Goal: Contribute content: Contribute content

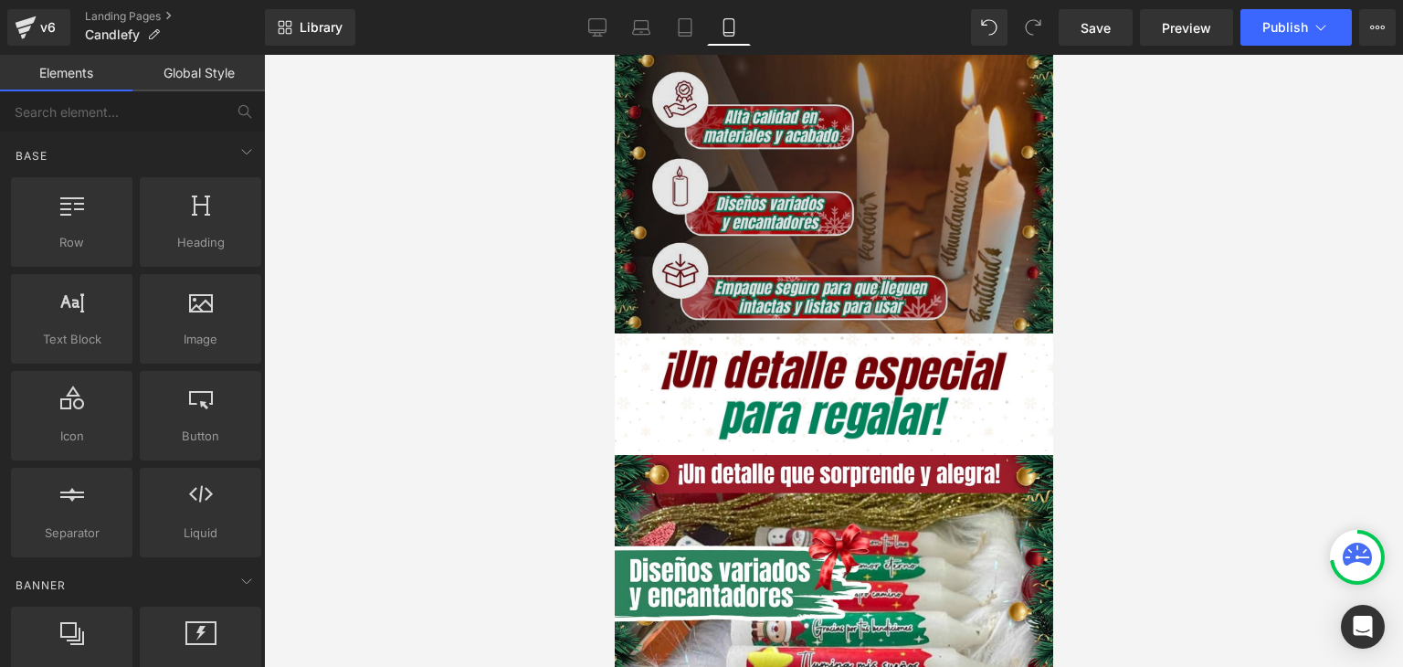
scroll to position [1735, 0]
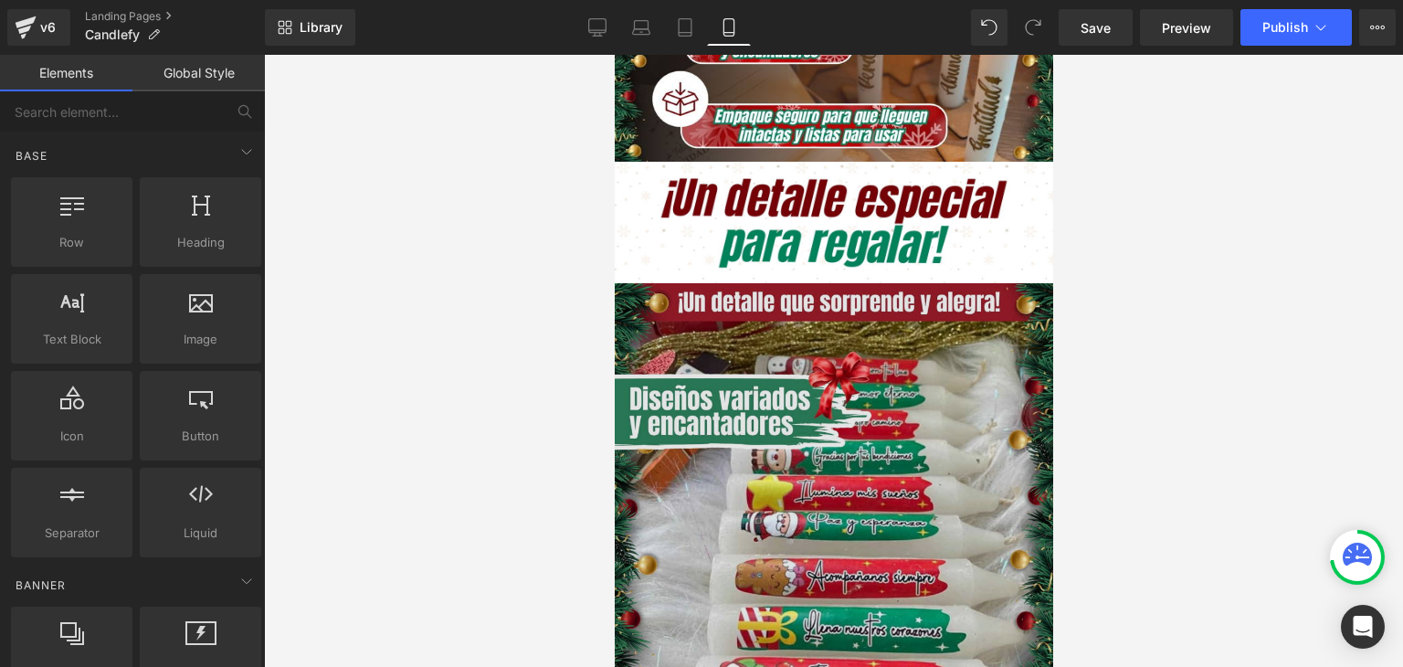
click at [790, 334] on img at bounding box center [833, 502] width 438 height 438
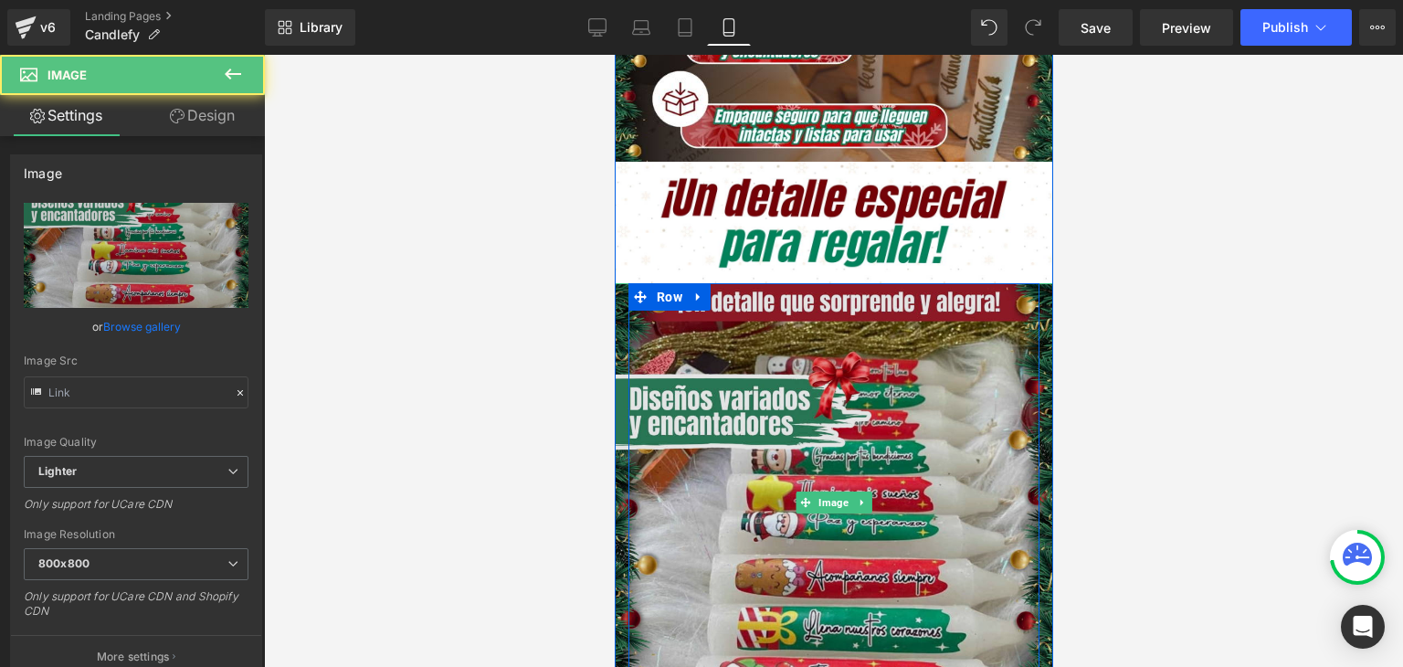
type input "https://ucarecdn.com/13f45a44-8266-41f0-b658-ff737e242270/-/format/auto/-/previ…"
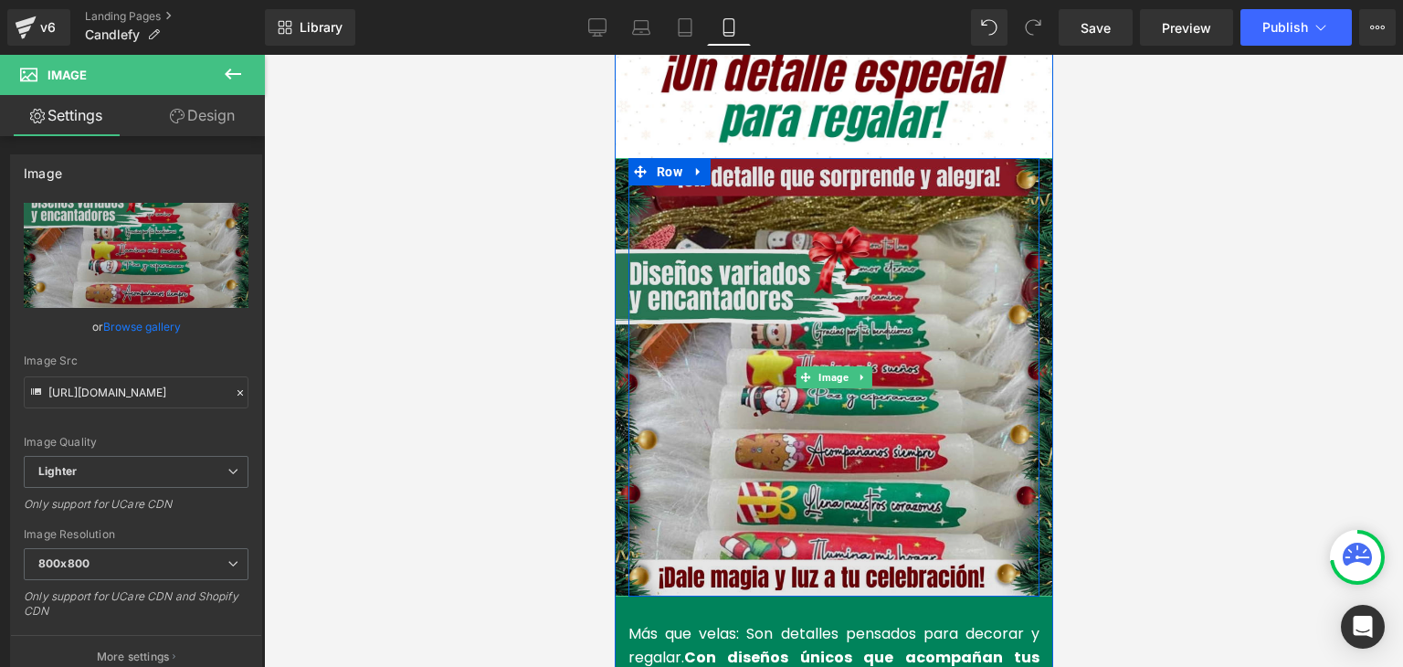
scroll to position [1827, 0]
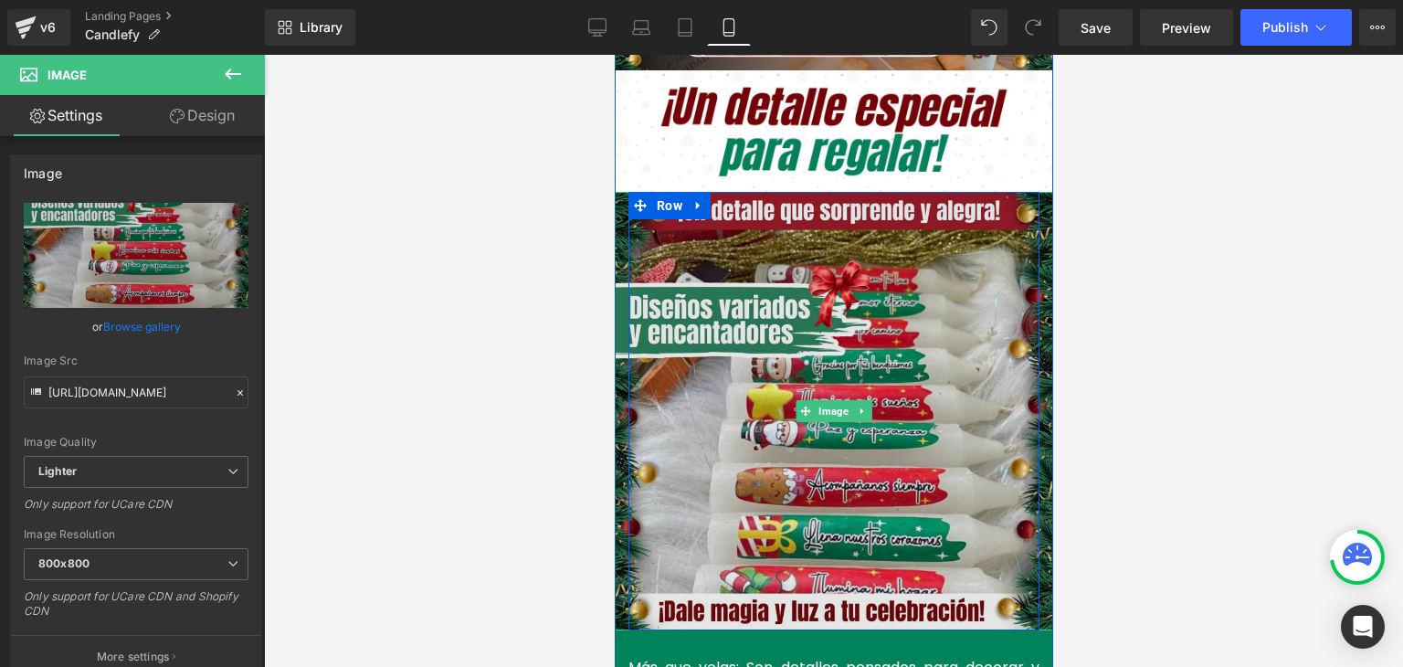
click at [819, 286] on img at bounding box center [833, 411] width 438 height 438
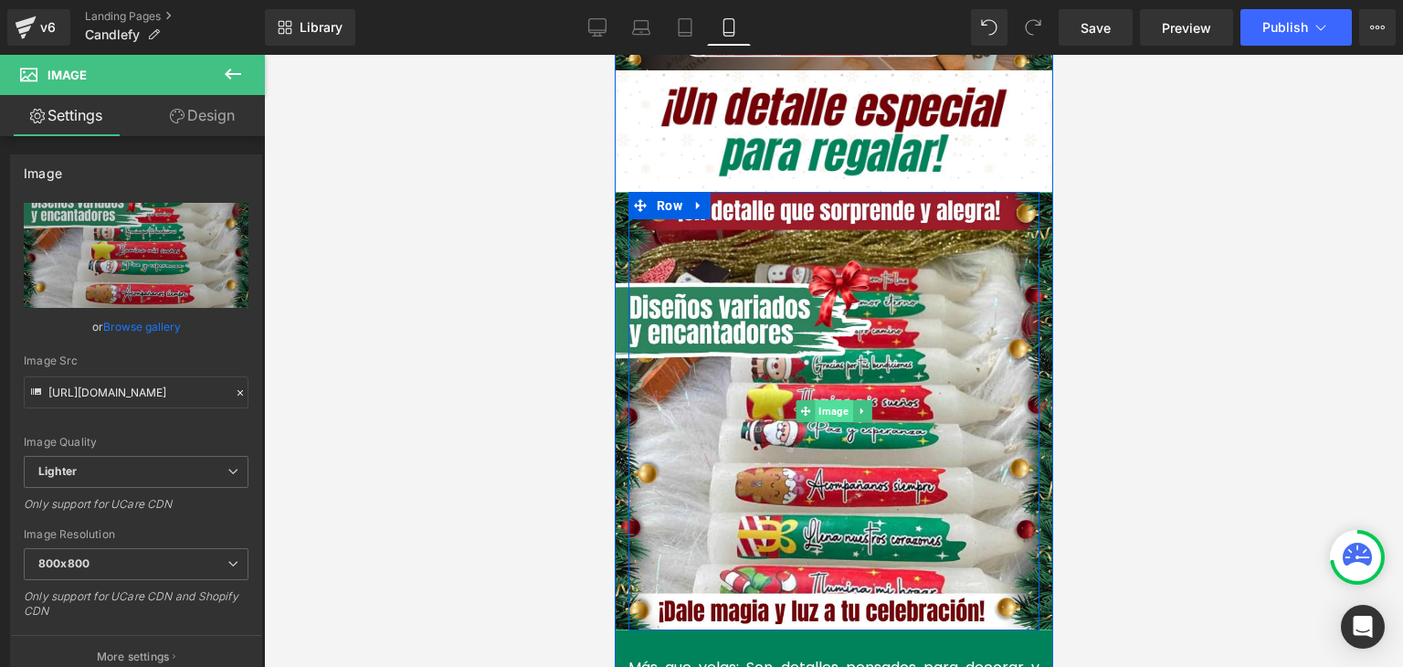
click at [833, 400] on span "Image" at bounding box center [832, 411] width 37 height 22
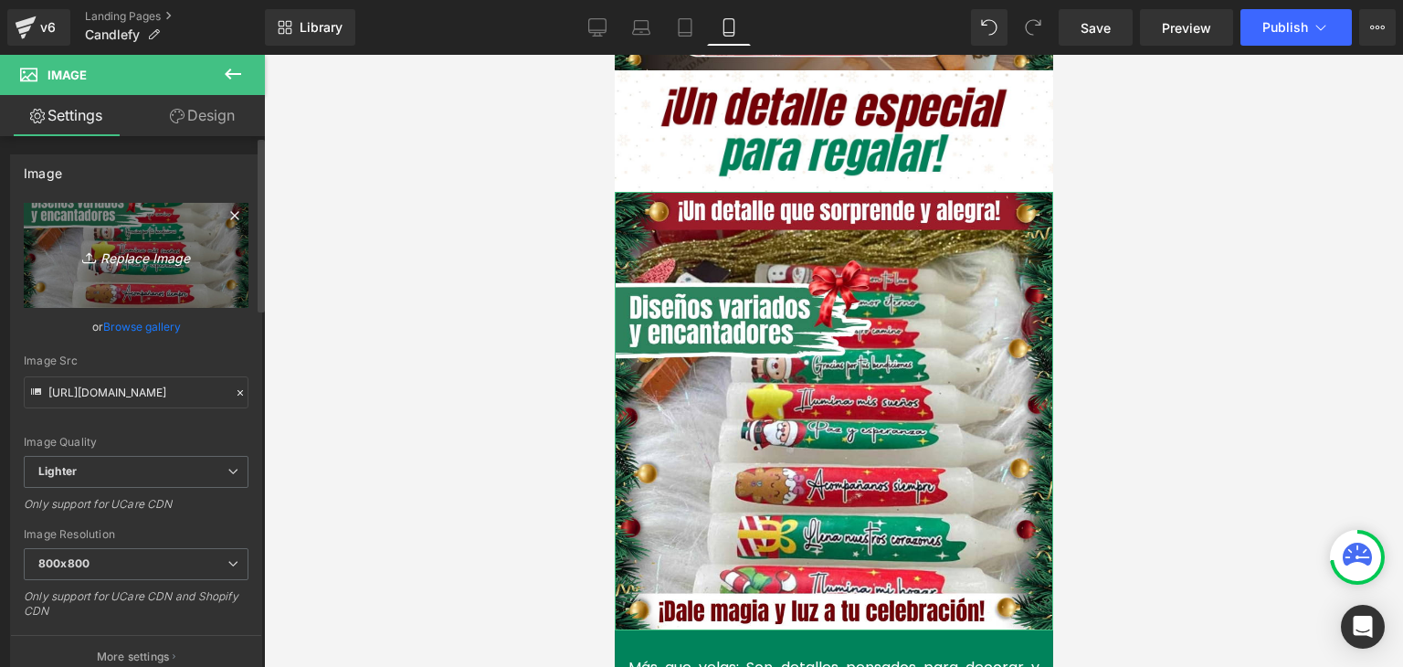
click at [132, 249] on icon "Replace Image" at bounding box center [136, 255] width 146 height 23
type input "C:\fakepath\Imagenes landing 4 (1).webp"
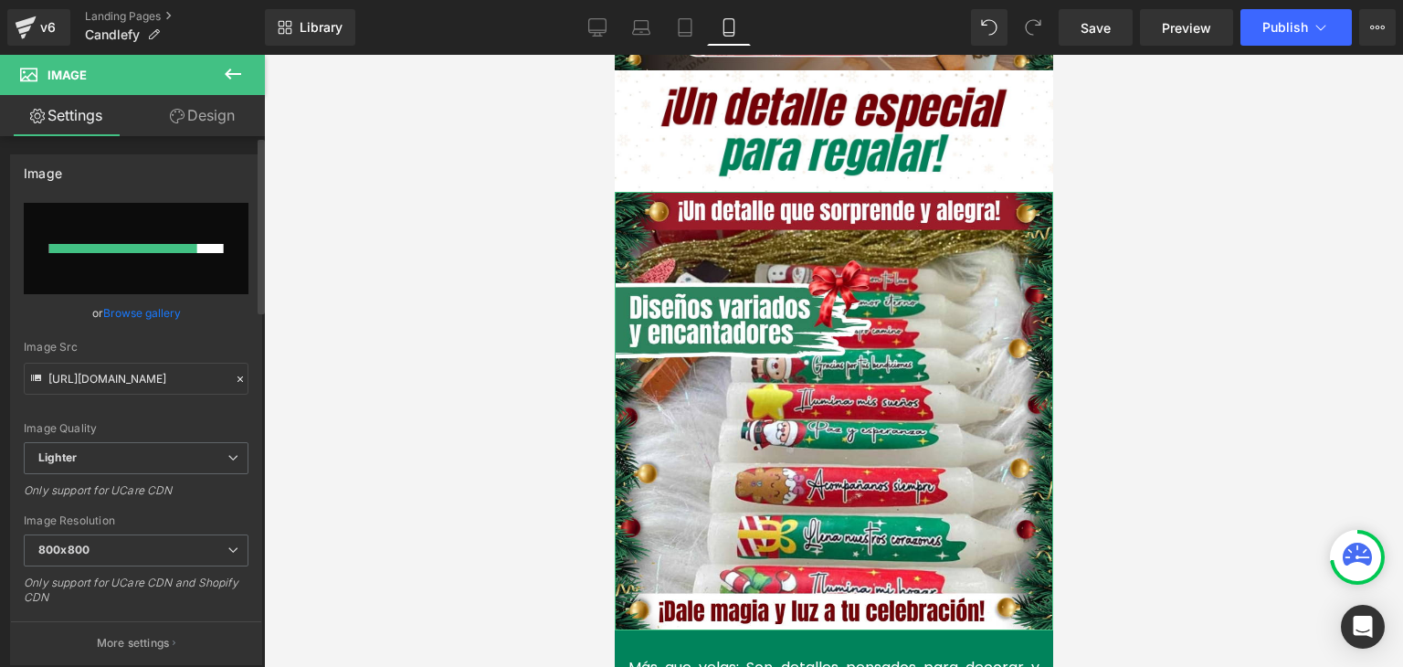
click at [146, 310] on link "Browse gallery" at bounding box center [142, 313] width 78 height 32
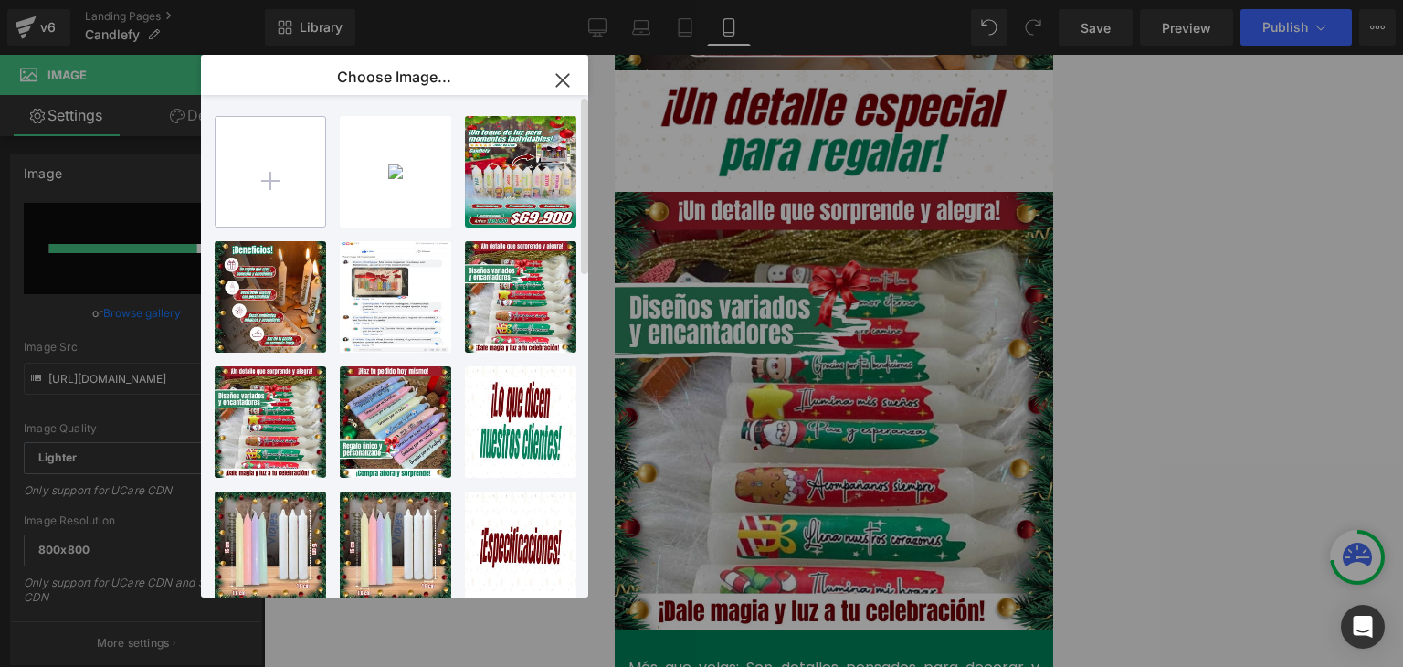
click at [271, 194] on input "file" at bounding box center [271, 172] width 110 height 110
type input "C:\fakepath\Imagenes landing 4 (1).webp"
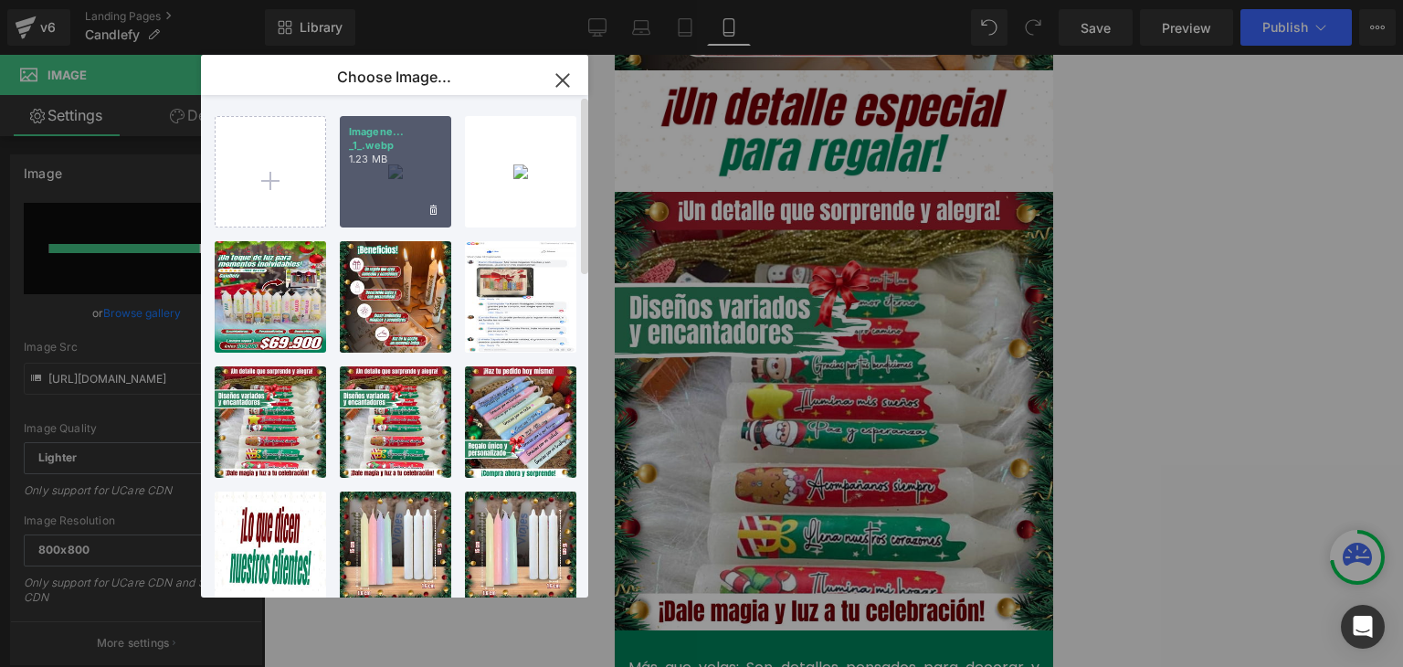
click at [390, 176] on div "Imagene... _1_.webp 1.23 MB" at bounding box center [395, 171] width 111 height 111
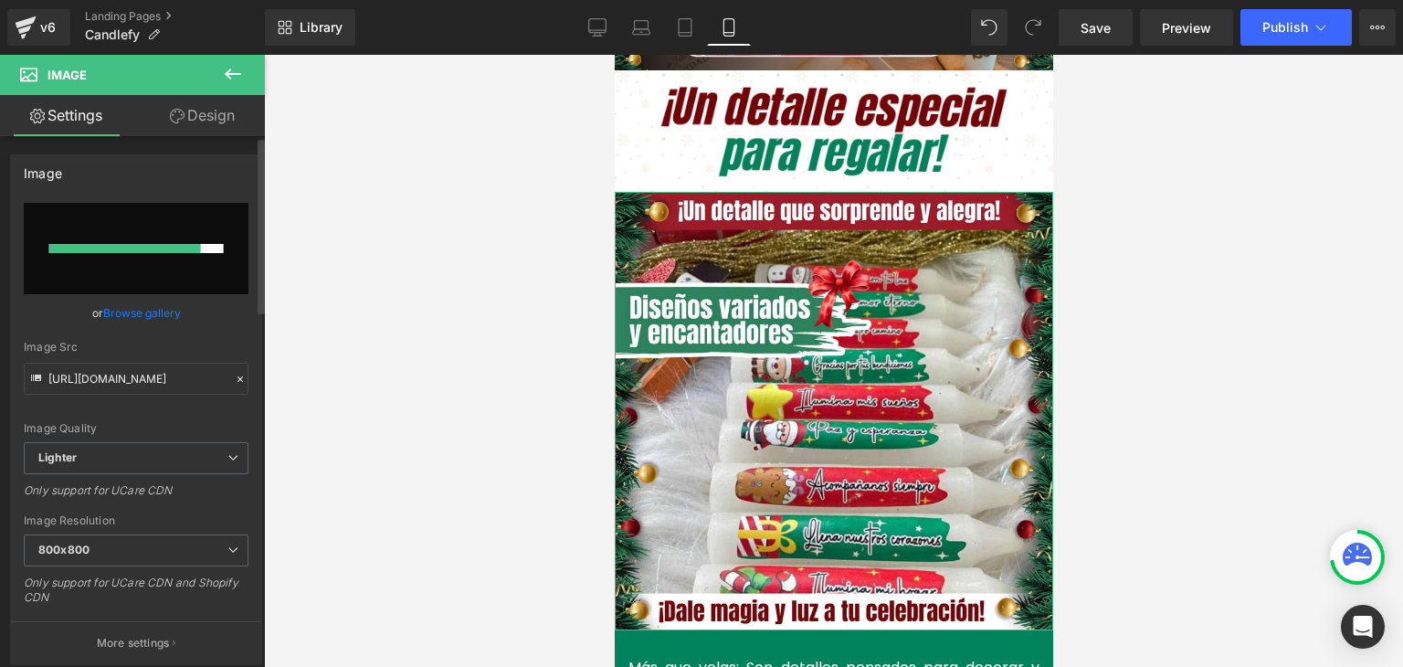
click at [142, 307] on link "Browse gallery" at bounding box center [142, 313] width 78 height 32
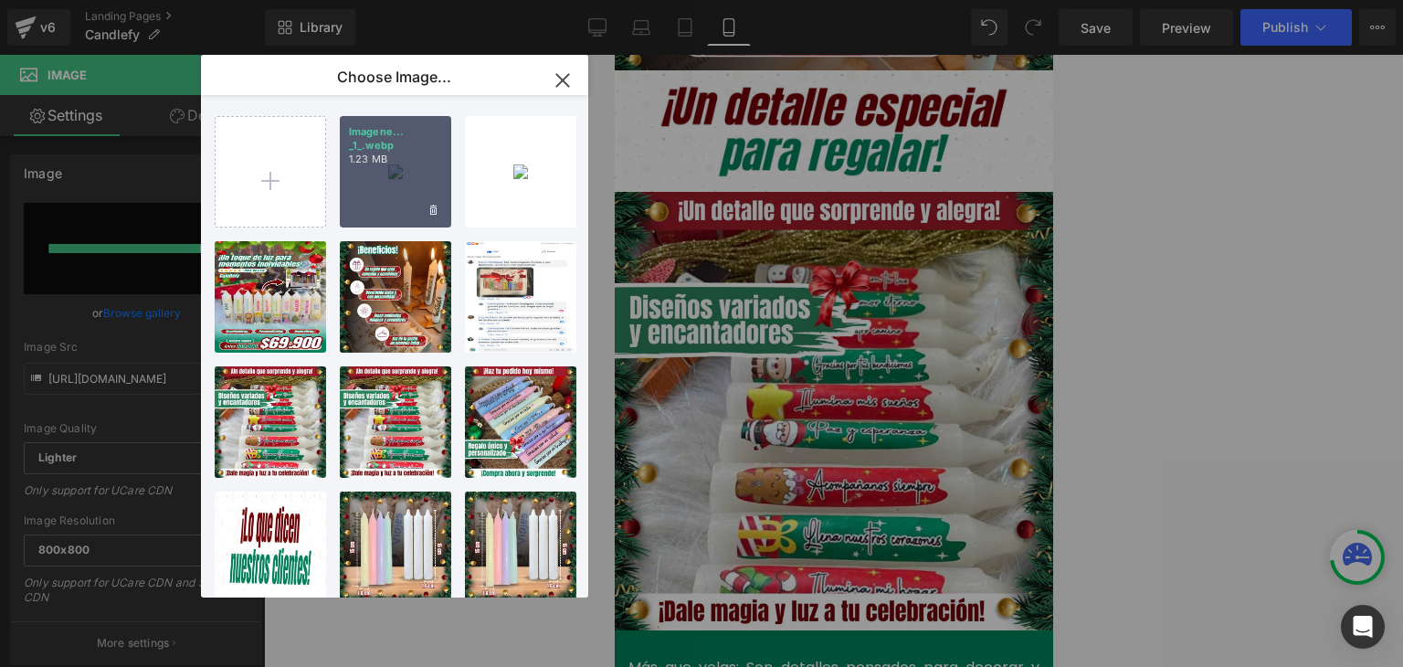
click at [353, 175] on div "Imagene... _1_.webp 1.23 MB" at bounding box center [395, 171] width 111 height 111
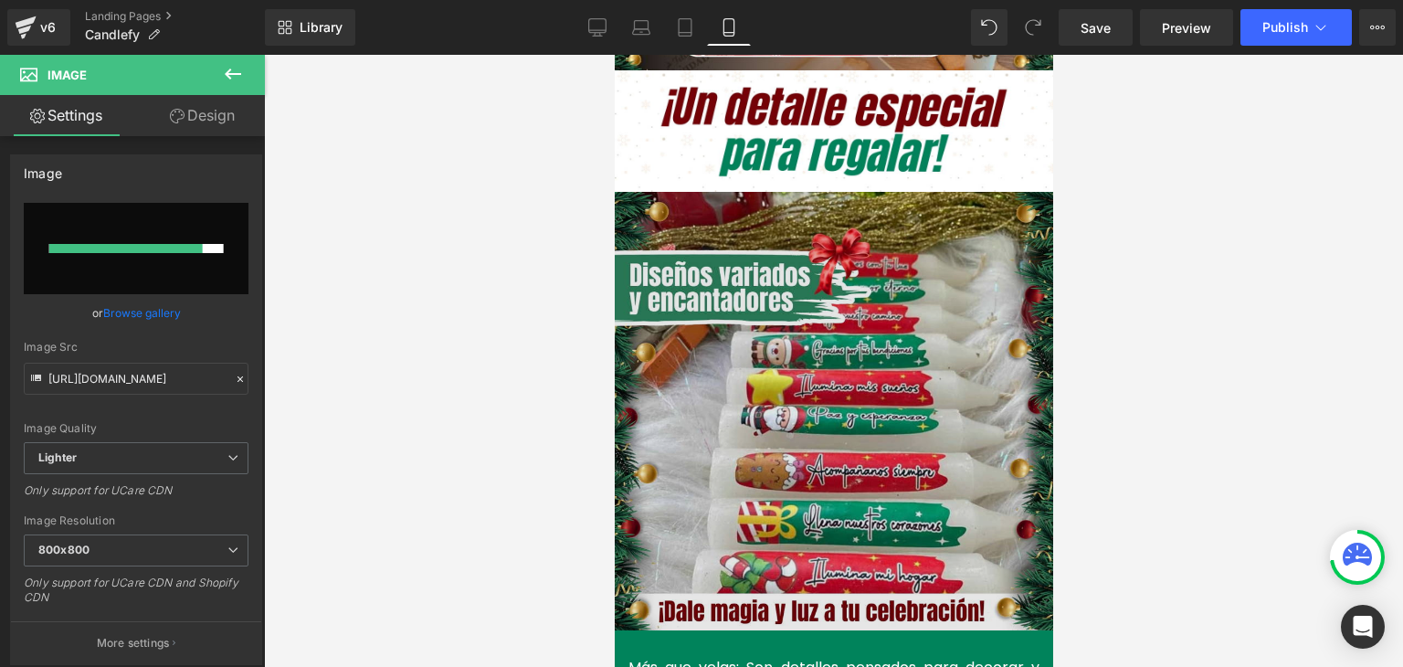
type input "https://ucarecdn.com/36c26aaa-faf0-4d62-a440-968533dfffe2/-/format/auto/-/previ…"
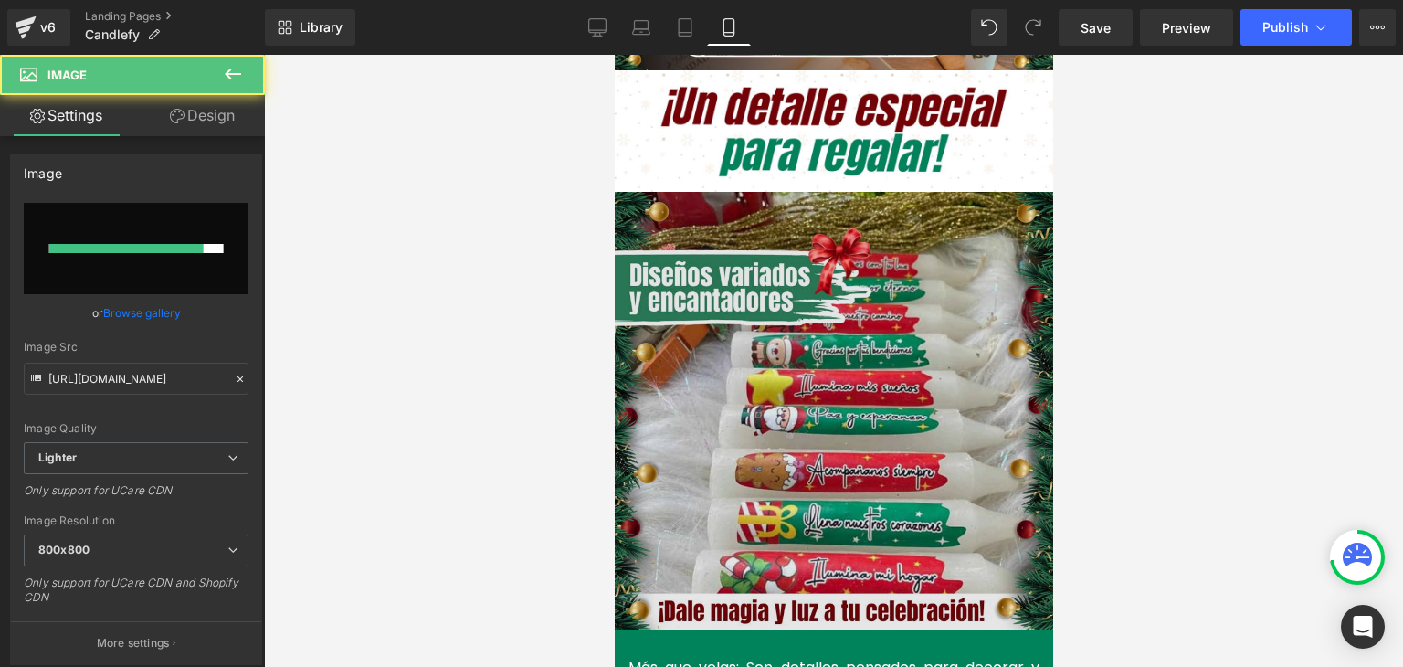
click at [828, 267] on img at bounding box center [833, 411] width 438 height 438
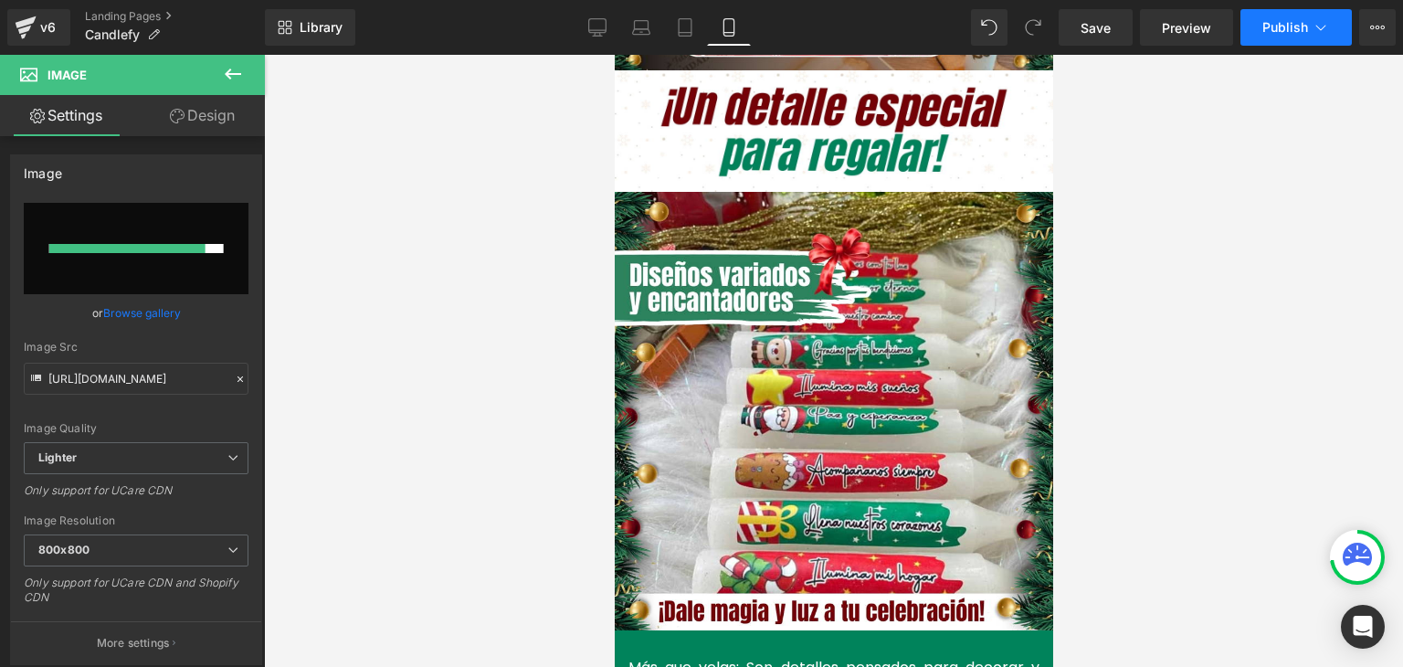
click at [1271, 26] on span "Publish" at bounding box center [1285, 27] width 46 height 15
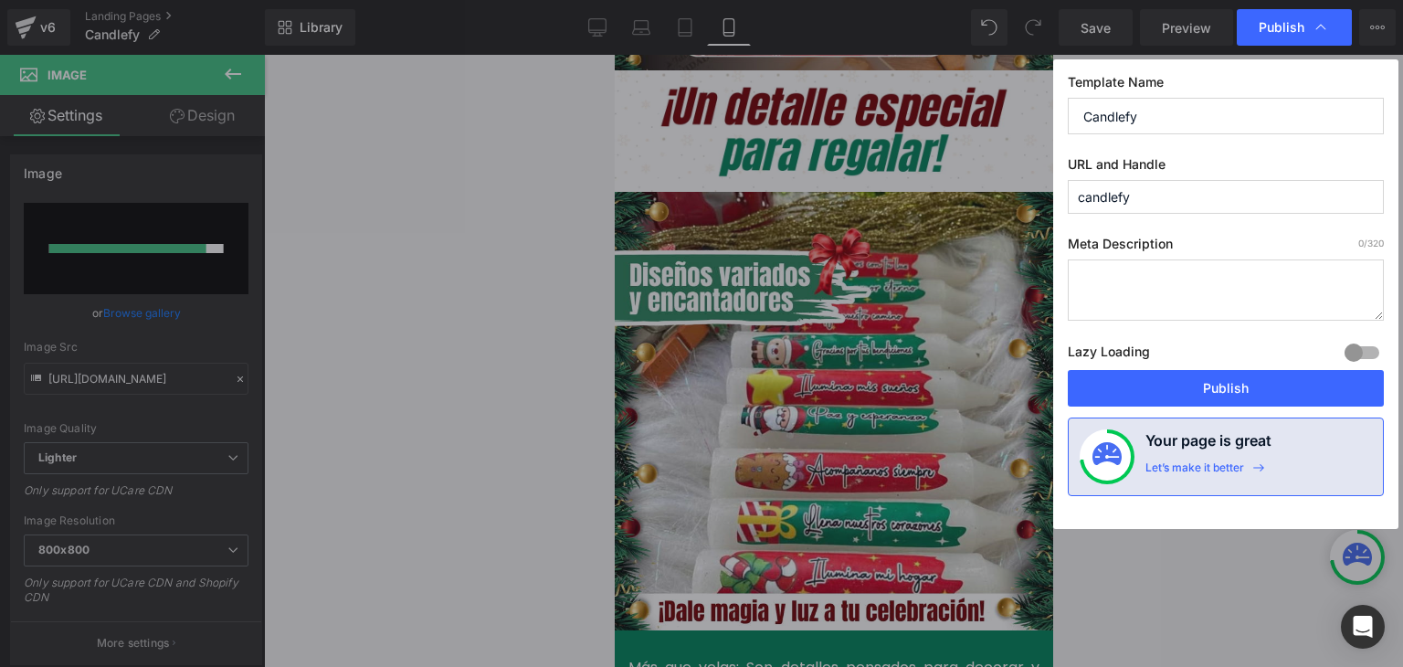
click at [1212, 387] on button "Publish" at bounding box center [1226, 388] width 316 height 37
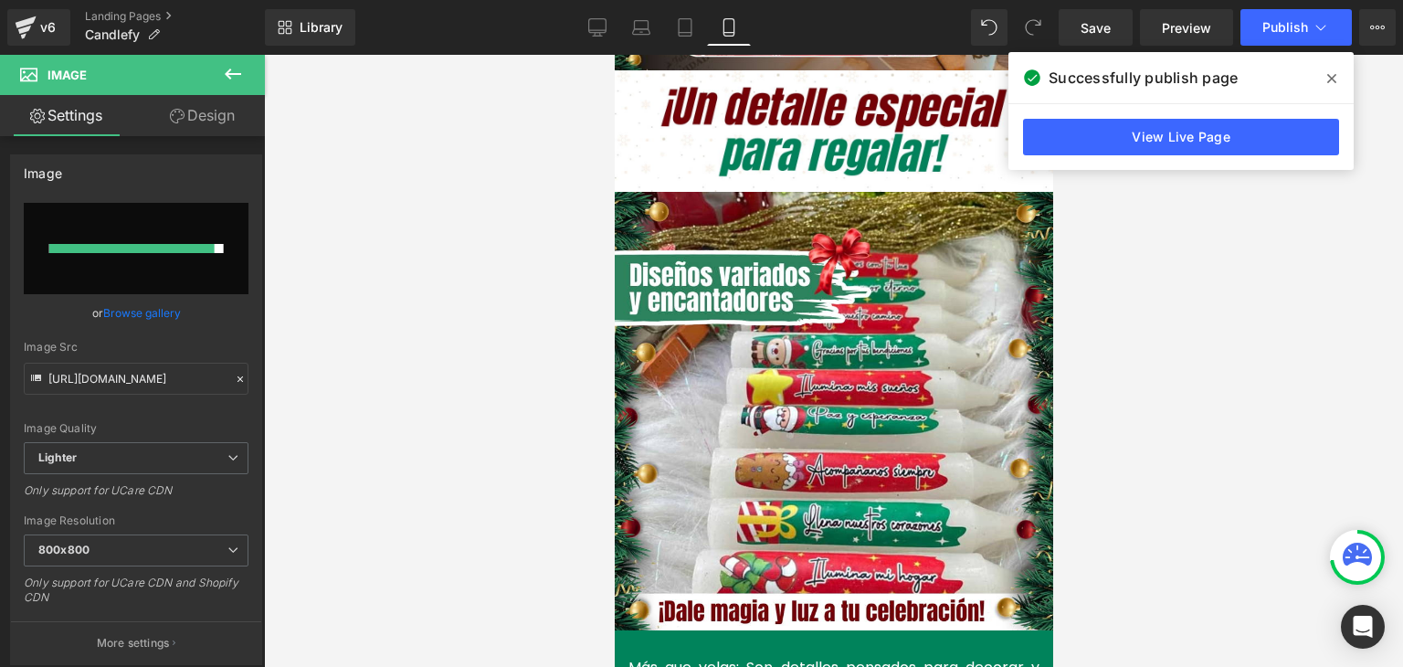
click at [1334, 74] on icon at bounding box center [1331, 78] width 9 height 15
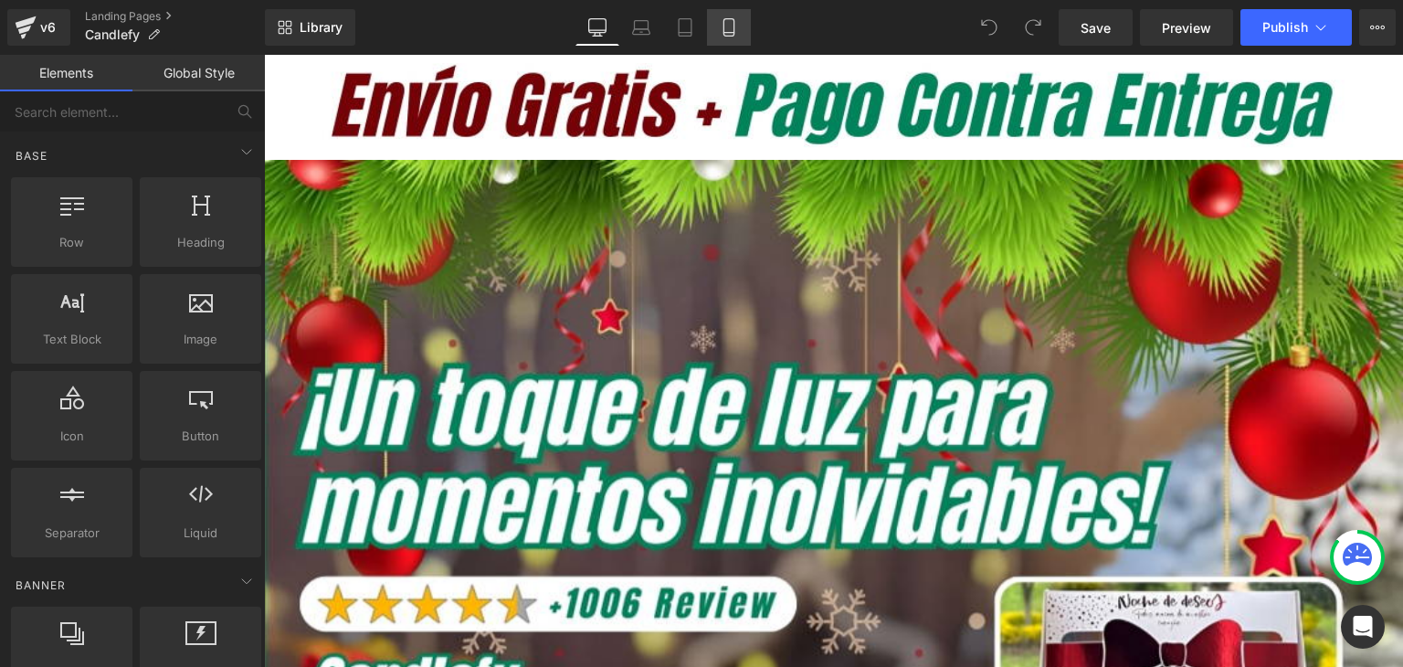
click at [739, 24] on link "Mobile" at bounding box center [729, 27] width 44 height 37
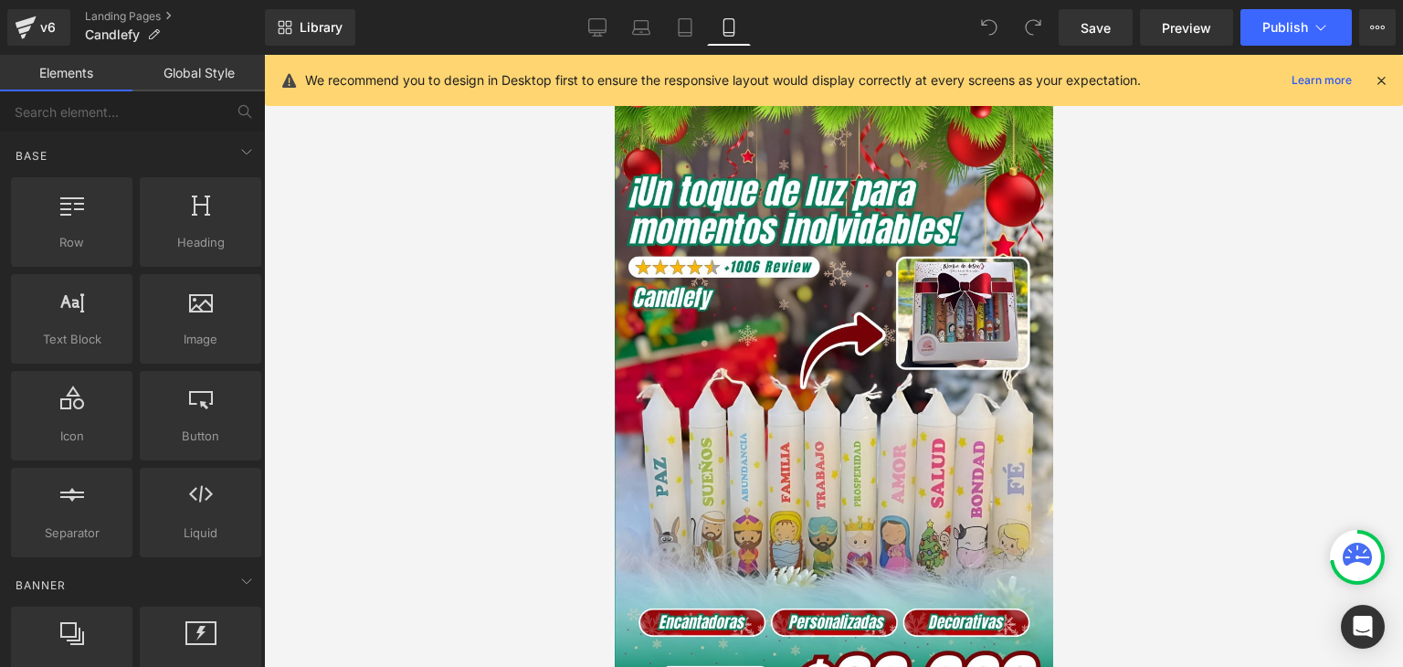
click at [1378, 82] on icon at bounding box center [1381, 80] width 16 height 16
